Goal: Task Accomplishment & Management: Manage account settings

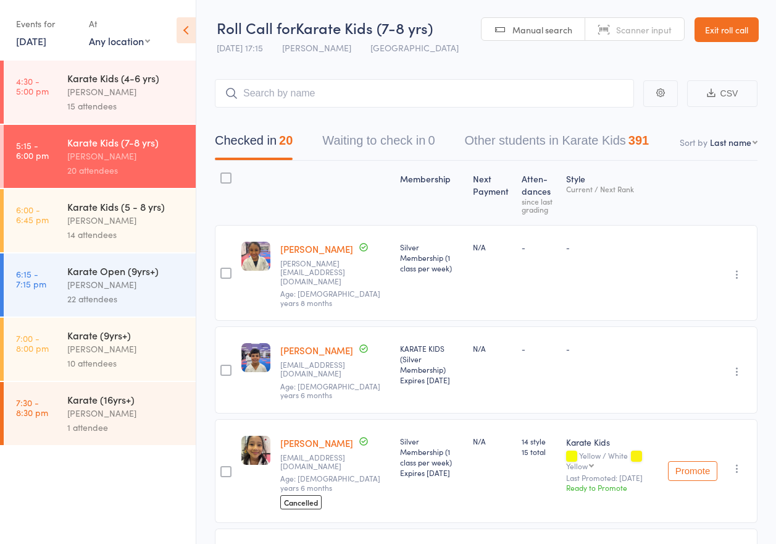
click at [739, 27] on link "Exit roll call" at bounding box center [727, 29] width 64 height 25
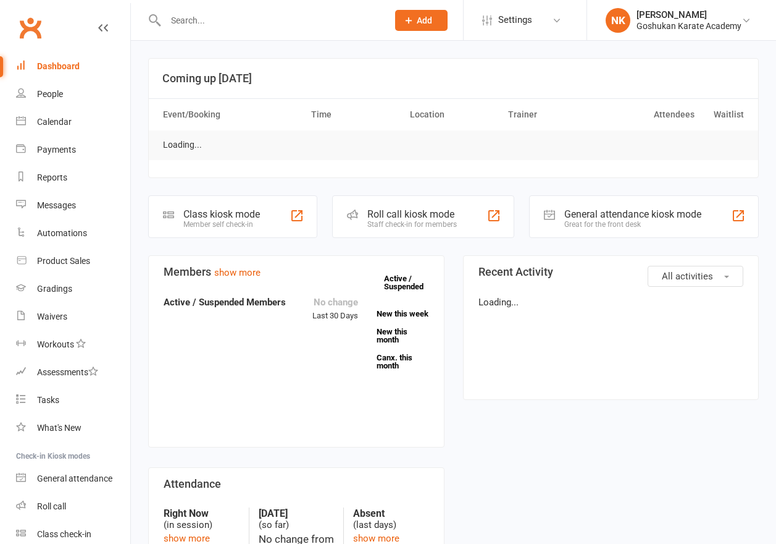
click at [244, 20] on input "text" at bounding box center [270, 20] width 217 height 17
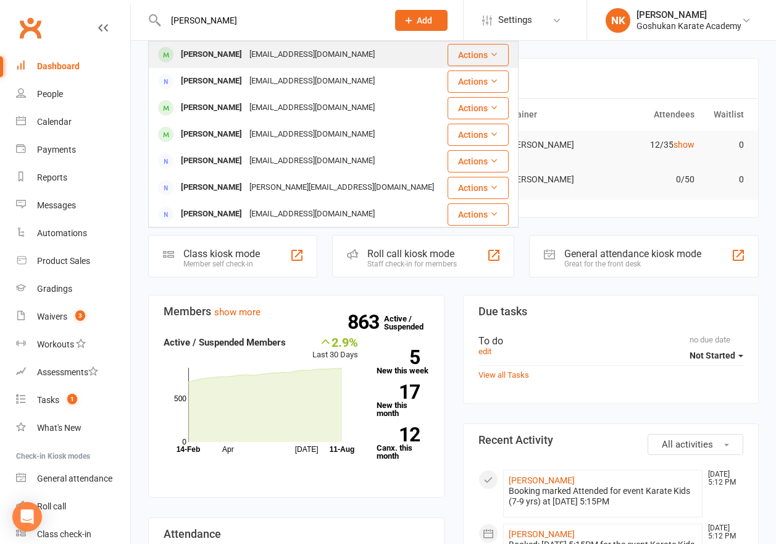
type input "[PERSON_NAME]"
click at [254, 51] on div "[EMAIL_ADDRESS][DOMAIN_NAME]" at bounding box center [312, 55] width 133 height 18
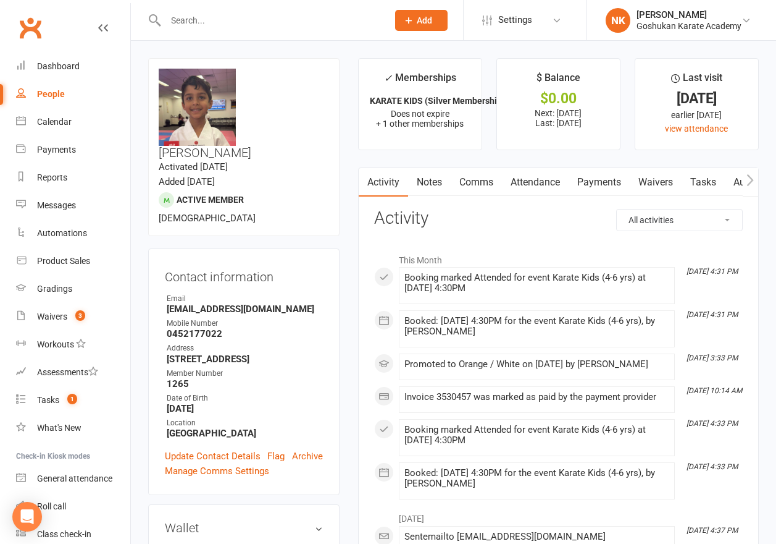
click at [538, 182] on link "Attendance" at bounding box center [535, 182] width 67 height 28
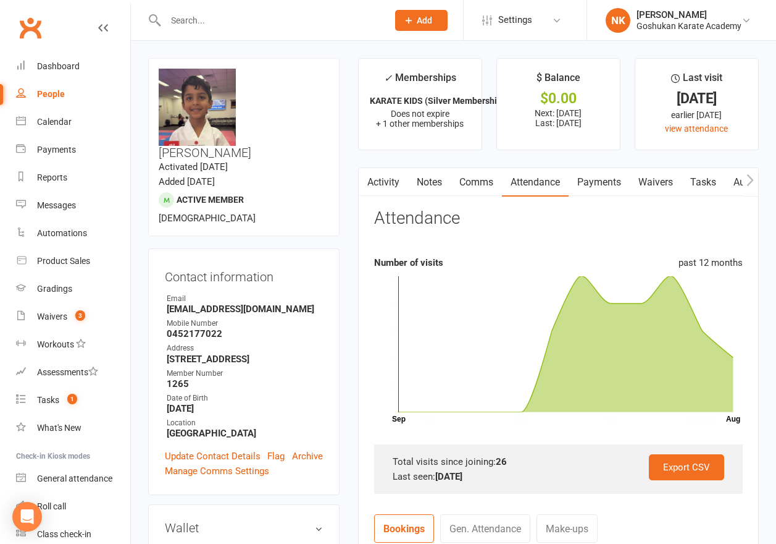
click at [576, 185] on link "Payments" at bounding box center [599, 182] width 61 height 28
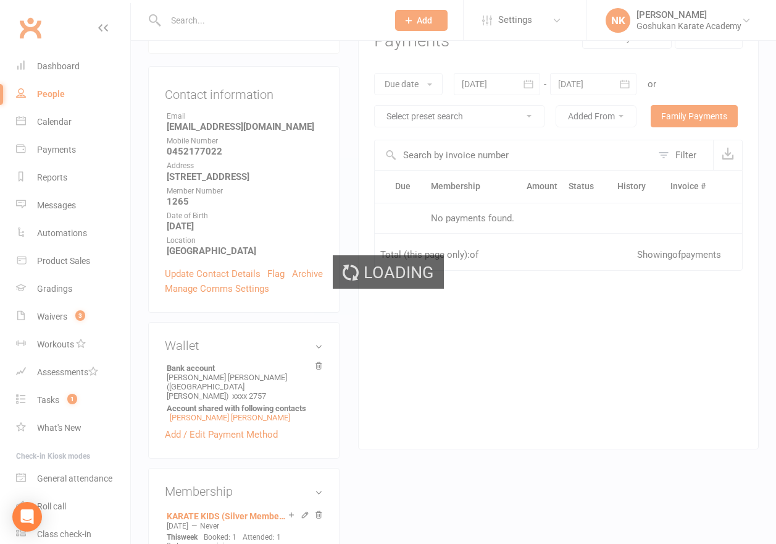
scroll to position [184, 0]
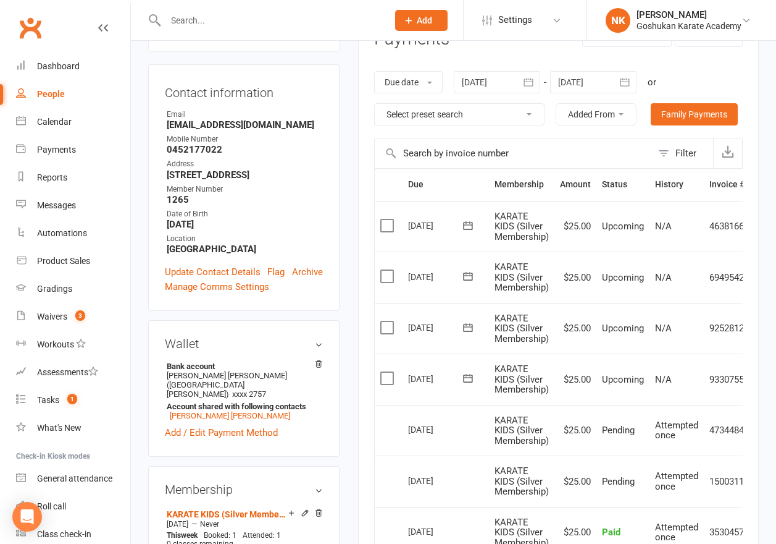
click at [384, 277] on label at bounding box center [388, 276] width 17 height 12
click at [384, 270] on input "checkbox" at bounding box center [384, 270] width 8 height 0
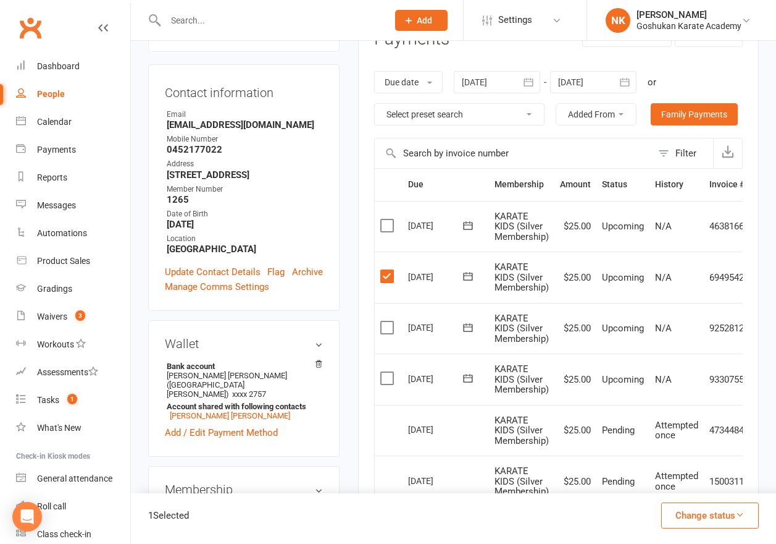
click at [387, 279] on label at bounding box center [388, 276] width 17 height 12
click at [387, 270] on input "checkbox" at bounding box center [384, 270] width 8 height 0
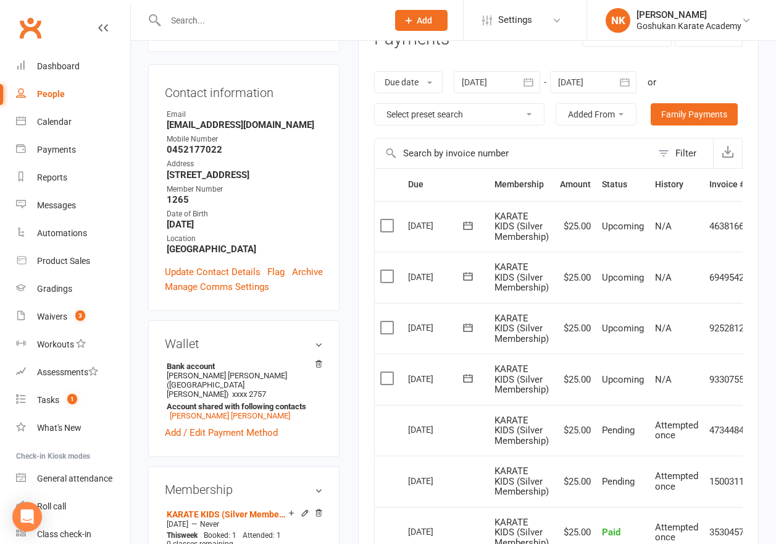
click at [387, 326] on label at bounding box center [388, 327] width 17 height 12
click at [387, 321] on input "checkbox" at bounding box center [384, 321] width 8 height 0
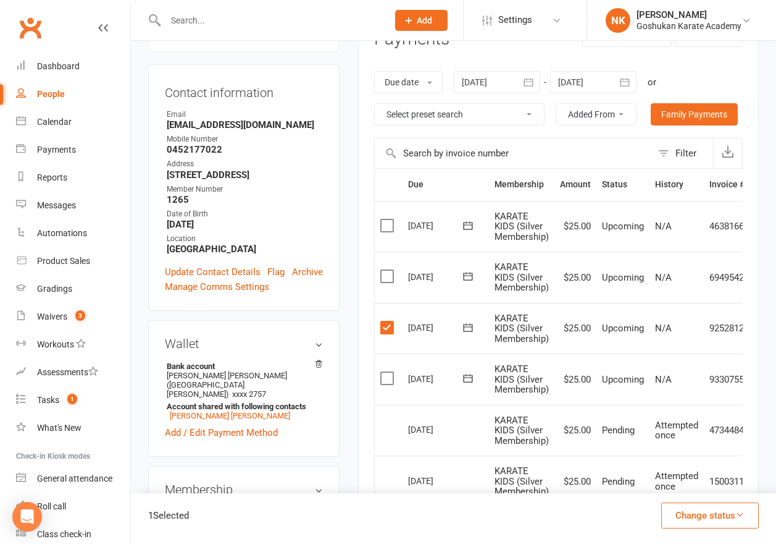
click at [387, 373] on label at bounding box center [388, 378] width 17 height 12
click at [387, 372] on input "checkbox" at bounding box center [384, 372] width 8 height 0
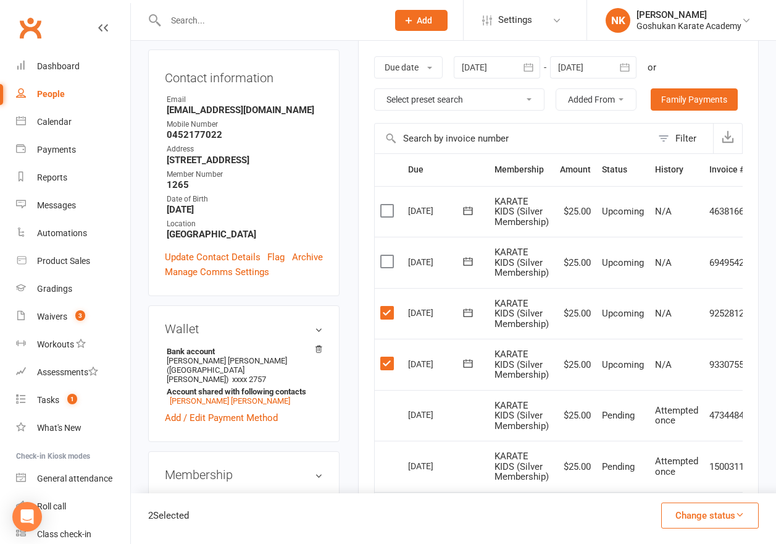
click at [391, 369] on label at bounding box center [388, 363] width 17 height 12
click at [389, 357] on input "checkbox" at bounding box center [384, 357] width 8 height 0
click at [391, 319] on td "Select this" at bounding box center [389, 313] width 28 height 51
click at [391, 315] on label at bounding box center [388, 312] width 17 height 12
click at [389, 306] on input "checkbox" at bounding box center [384, 306] width 8 height 0
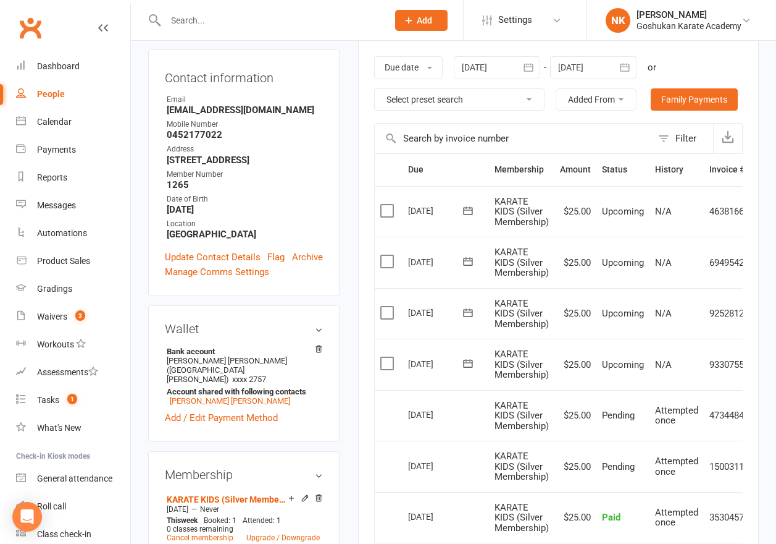
drag, startPoint x: 384, startPoint y: 245, endPoint x: 392, endPoint y: 245, distance: 8.0
click at [392, 245] on td "Select this" at bounding box center [389, 262] width 28 height 51
click at [384, 359] on label at bounding box center [388, 363] width 17 height 12
click at [384, 357] on input "checkbox" at bounding box center [384, 357] width 8 height 0
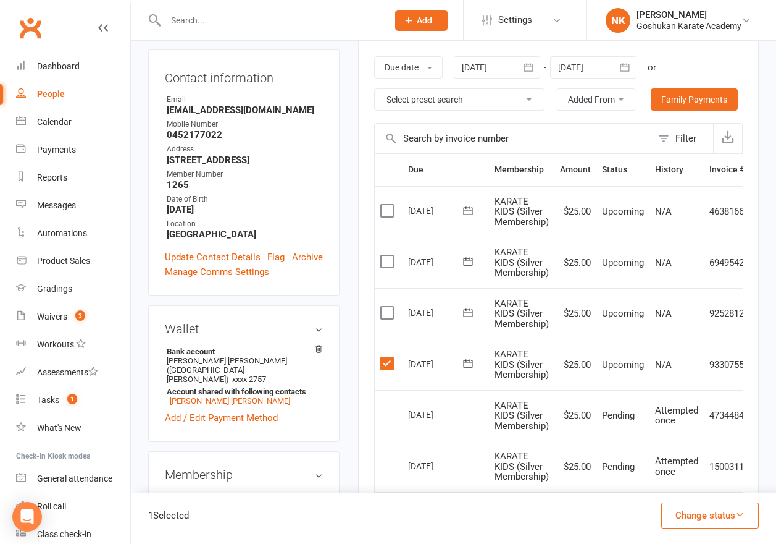
click at [387, 316] on label at bounding box center [388, 312] width 17 height 12
click at [387, 306] on input "checkbox" at bounding box center [384, 306] width 8 height 0
click at [386, 259] on label at bounding box center [388, 261] width 17 height 12
click at [386, 255] on input "checkbox" at bounding box center [384, 255] width 8 height 0
click at [389, 258] on label at bounding box center [388, 261] width 17 height 12
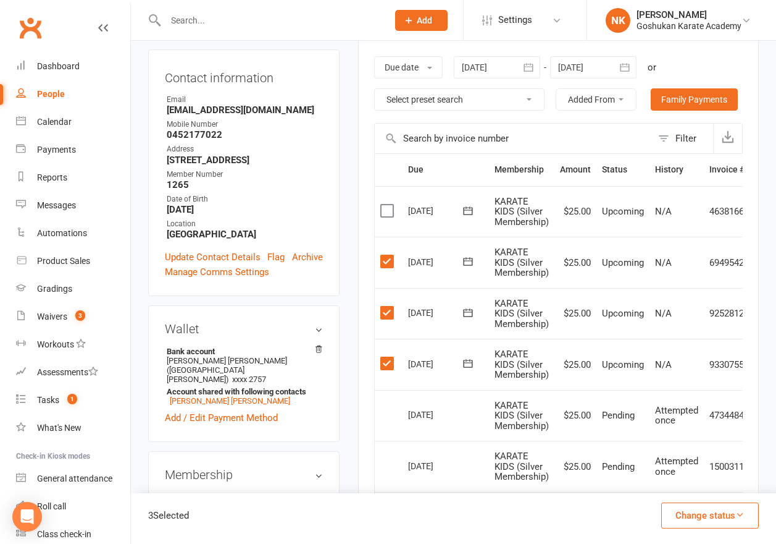
click at [389, 255] on input "checkbox" at bounding box center [384, 255] width 8 height 0
click at [385, 263] on label at bounding box center [388, 261] width 17 height 12
click at [385, 255] on input "checkbox" at bounding box center [384, 255] width 8 height 0
click at [678, 513] on button "Change status" at bounding box center [711, 515] width 98 height 26
click at [666, 482] on link "Skipped" at bounding box center [697, 481] width 122 height 25
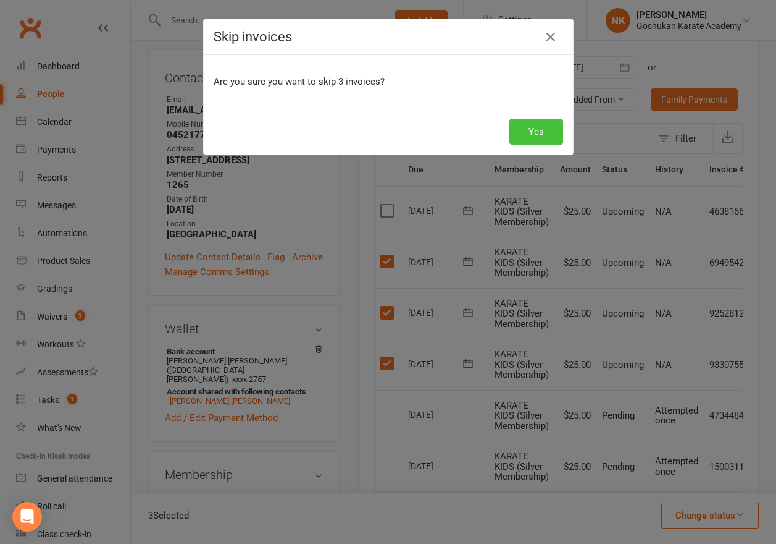
click at [553, 133] on button "Yes" at bounding box center [537, 132] width 54 height 26
